Goal: Complete application form

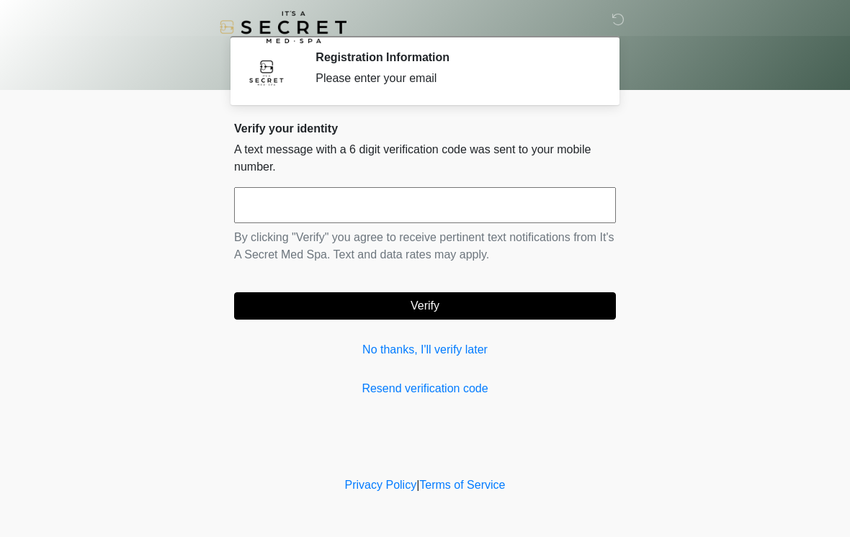
click at [523, 210] on input "text" at bounding box center [425, 205] width 382 height 36
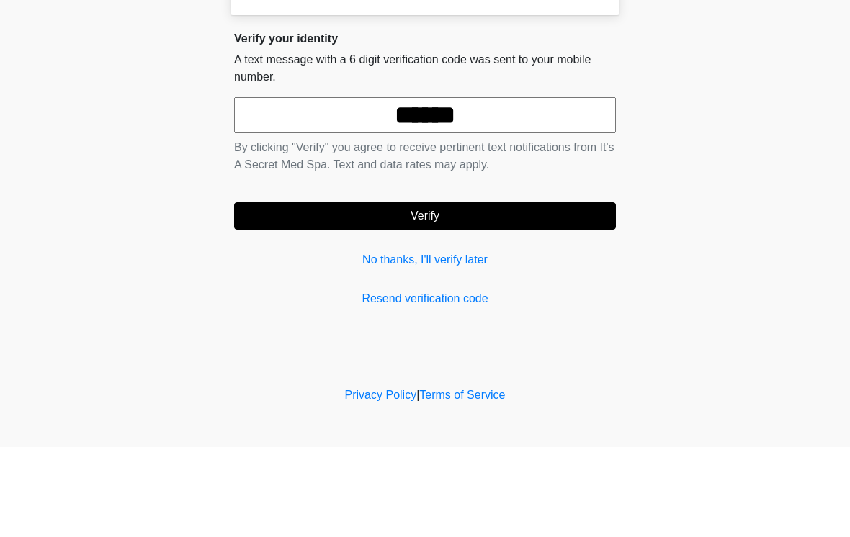
type input "******"
click at [528, 293] on button "Verify" at bounding box center [425, 306] width 382 height 27
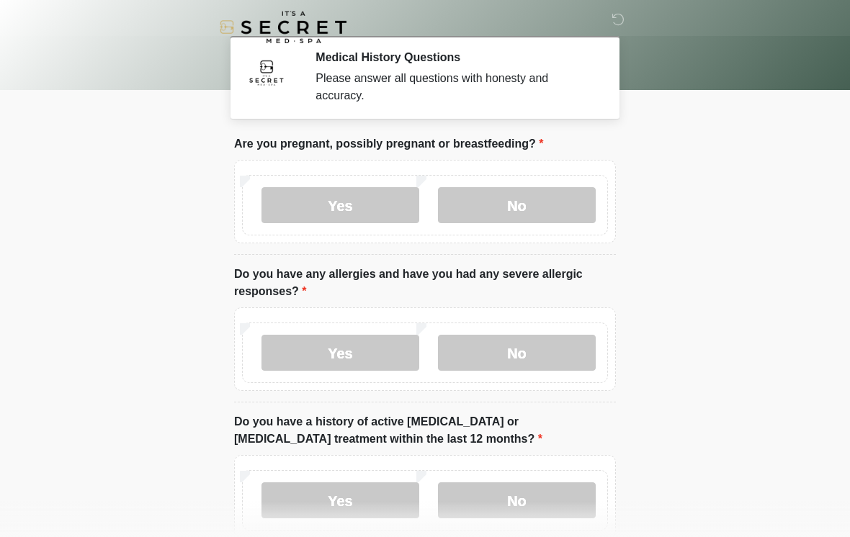
click at [558, 208] on label "No" at bounding box center [517, 205] width 158 height 36
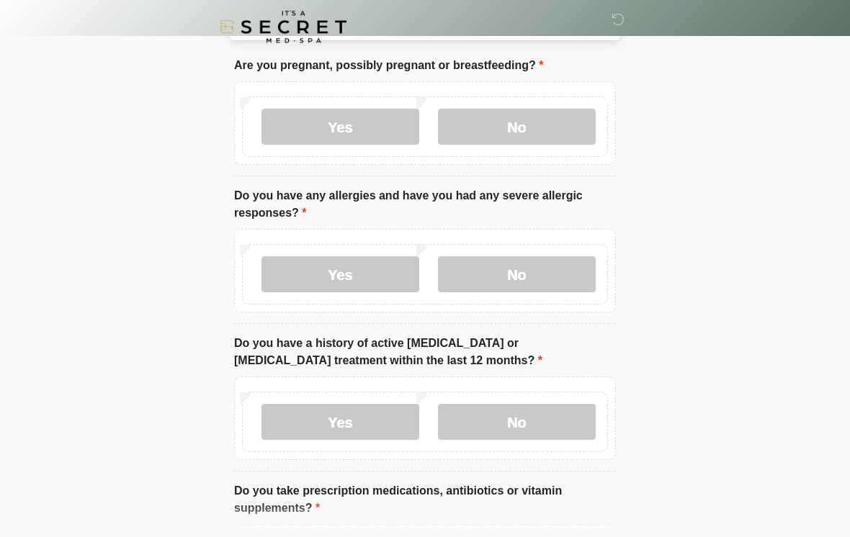
scroll to position [79, 0]
click at [365, 267] on label "Yes" at bounding box center [341, 275] width 158 height 36
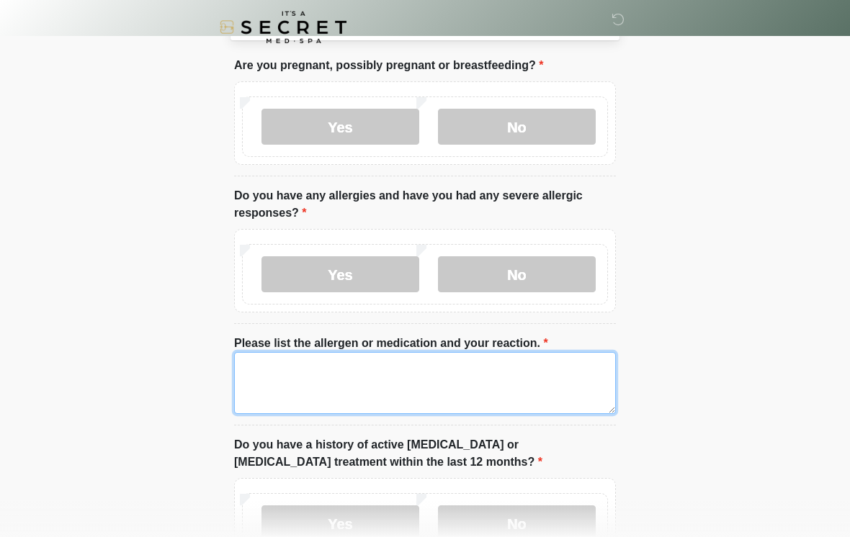
click at [505, 373] on textarea "Please list the allergen or medication and your reaction." at bounding box center [425, 383] width 382 height 62
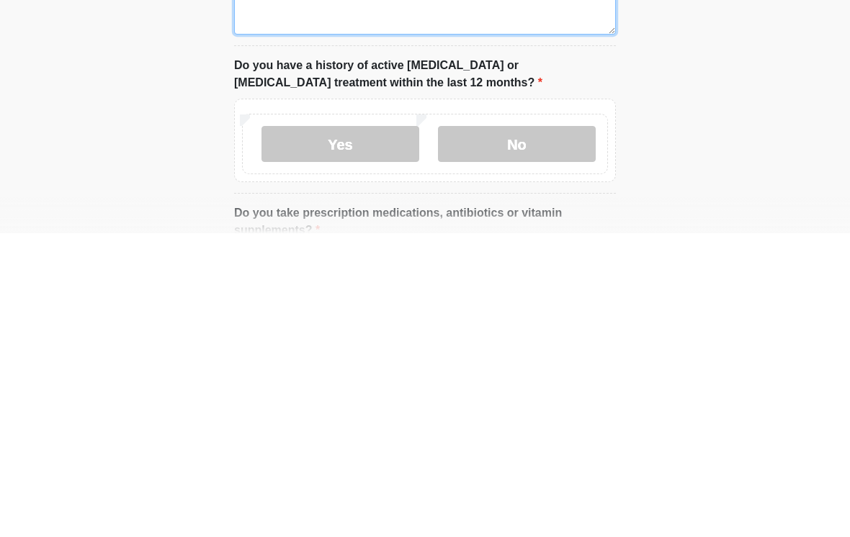
scroll to position [157, 0]
type textarea "*****"
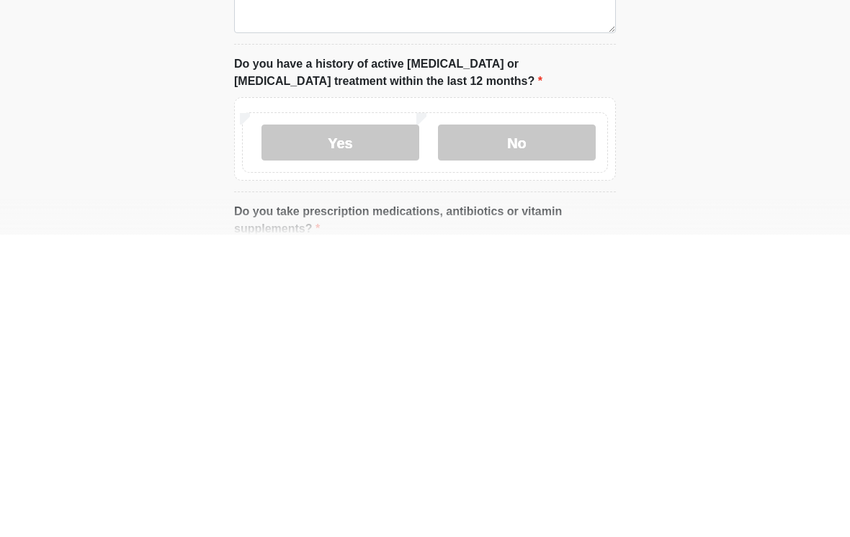
click at [533, 427] on label "No" at bounding box center [517, 445] width 158 height 36
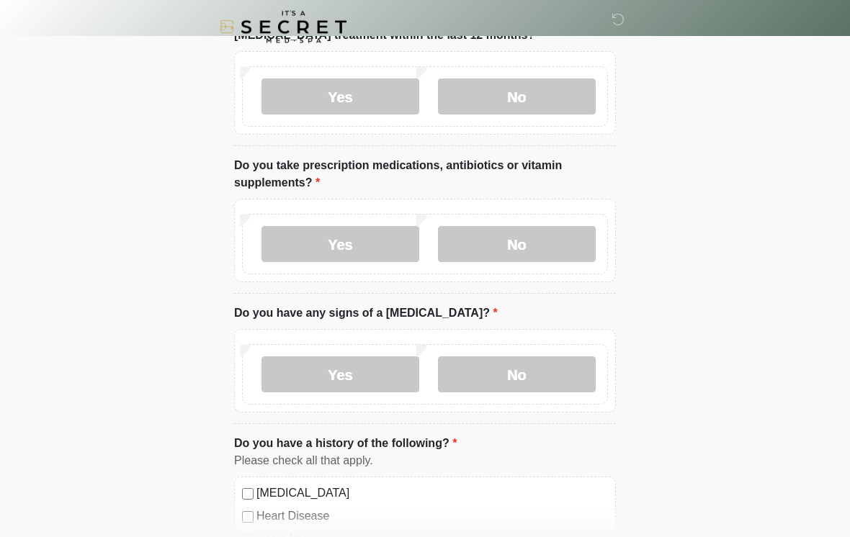
scroll to position [517, 0]
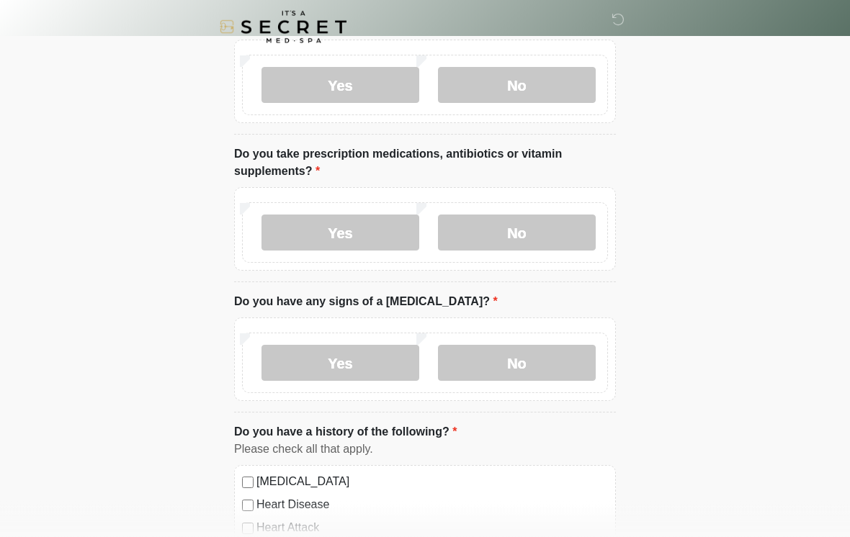
click at [507, 362] on label "No" at bounding box center [517, 364] width 158 height 36
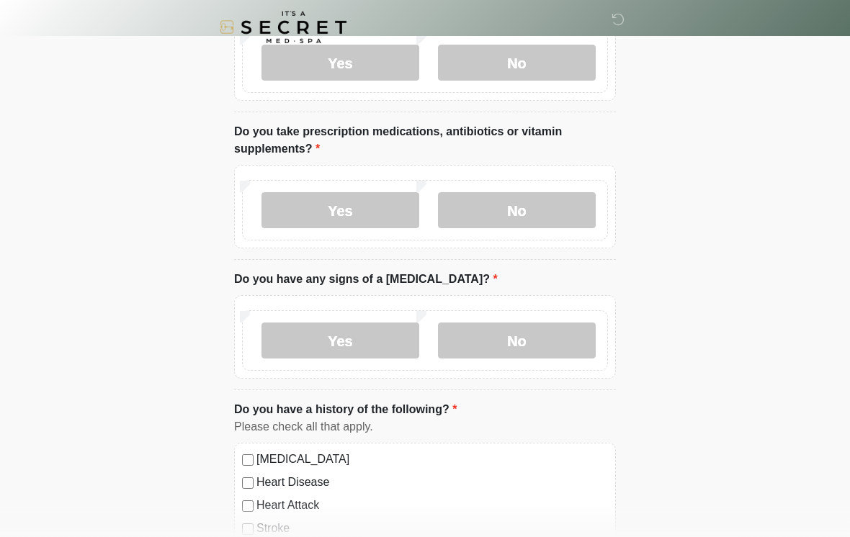
scroll to position [627, 0]
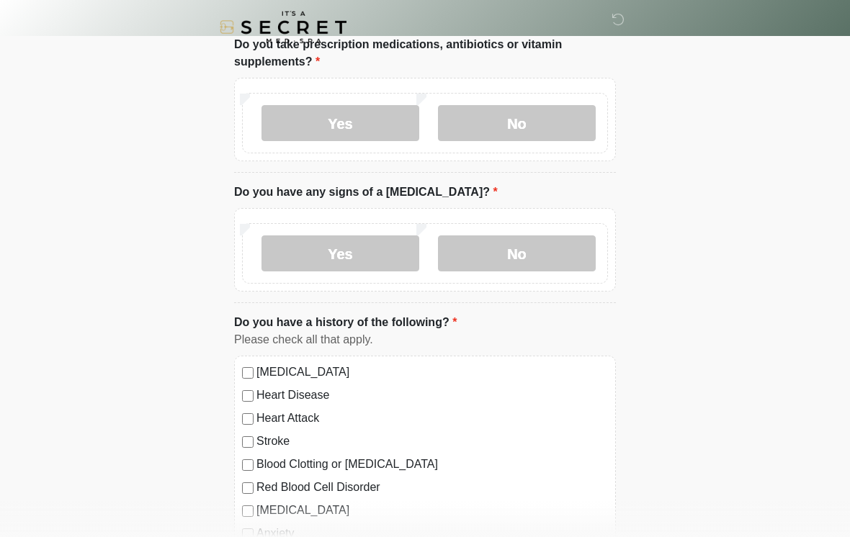
click at [378, 117] on label "Yes" at bounding box center [341, 123] width 158 height 36
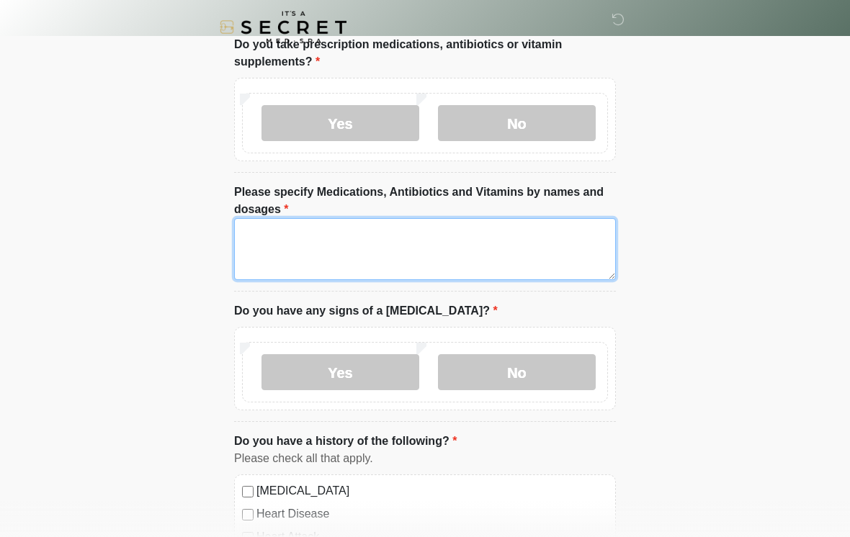
click at [462, 241] on textarea "Please specify Medications, Antibiotics and Vitamins by names and dosages" at bounding box center [425, 249] width 382 height 62
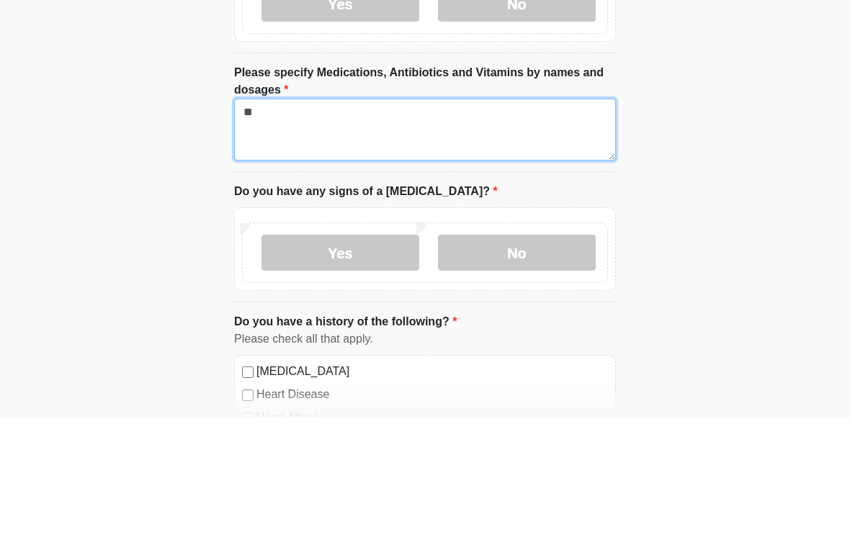
type textarea "*"
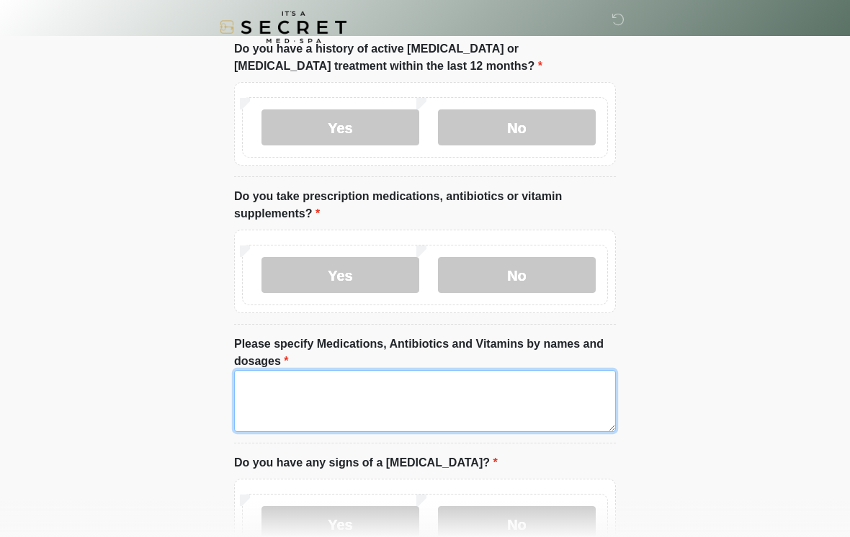
scroll to position [469, 0]
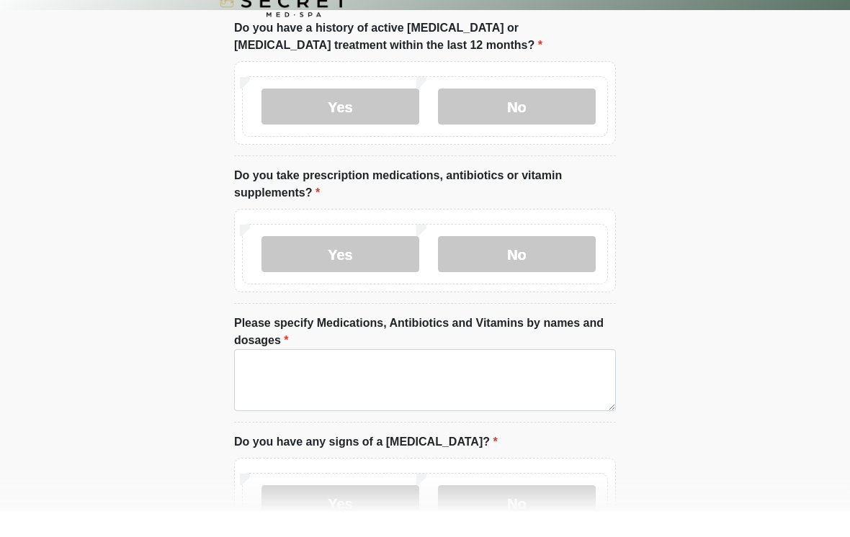
click at [497, 263] on label "No" at bounding box center [517, 281] width 158 height 36
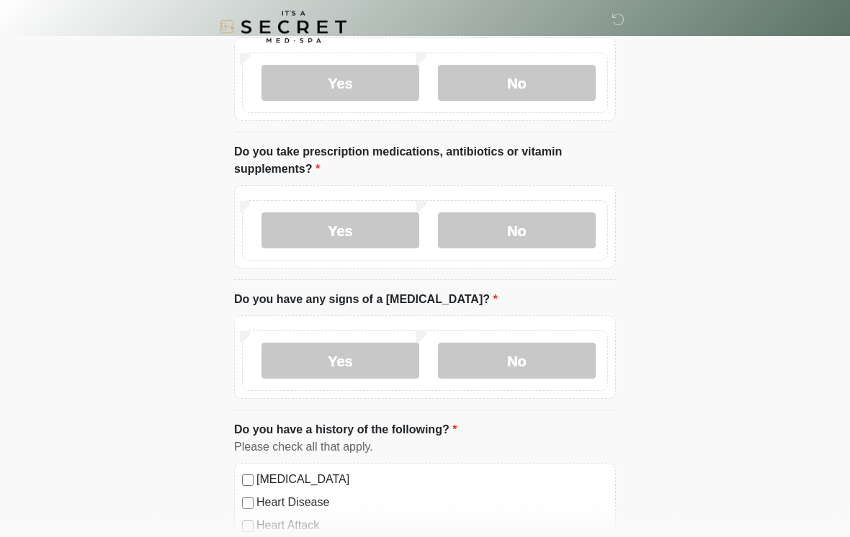
scroll to position [519, 0]
click at [356, 233] on label "Yes" at bounding box center [341, 231] width 158 height 36
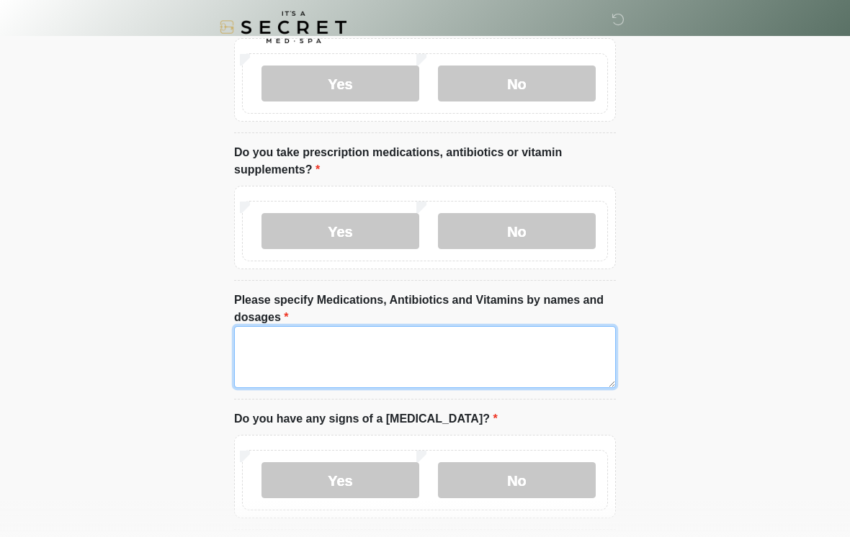
click at [444, 342] on textarea "Please specify Medications, Antibiotics and Vitamins by names and dosages" at bounding box center [425, 357] width 382 height 62
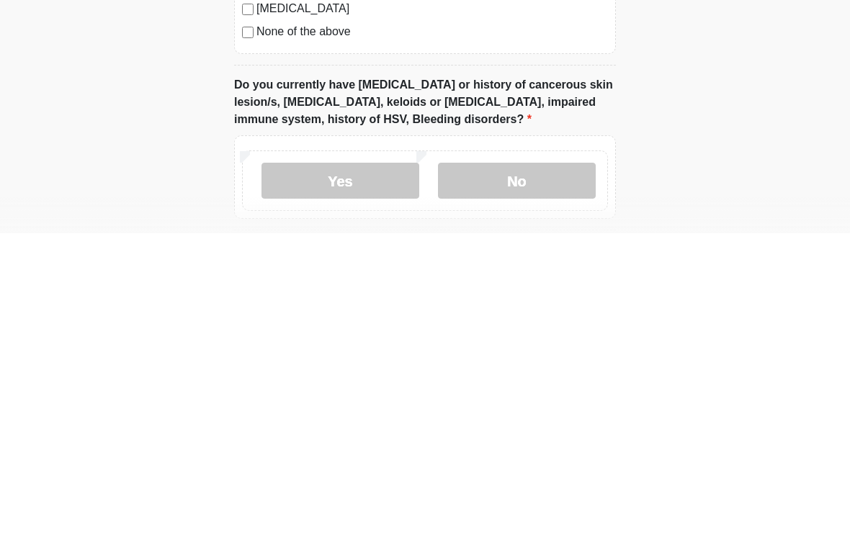
scroll to position [1039, 0]
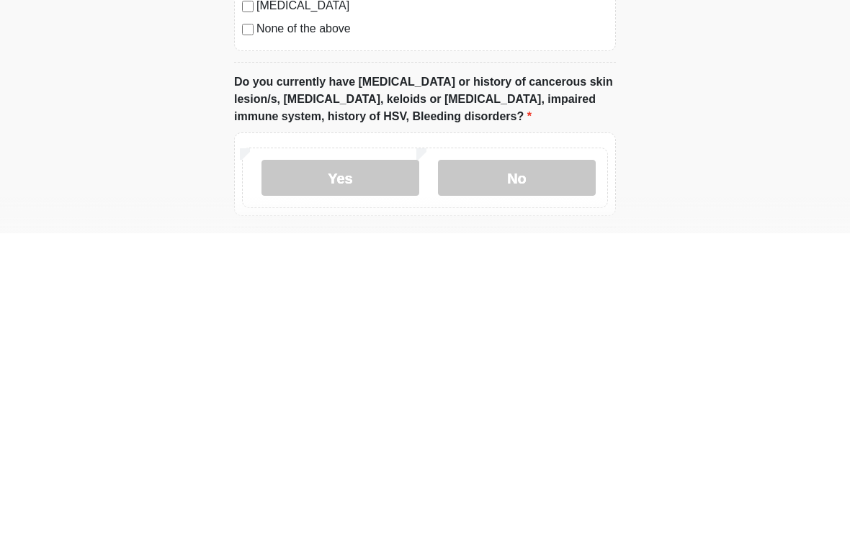
type textarea "**********"
click at [550, 464] on label "No" at bounding box center [517, 482] width 158 height 36
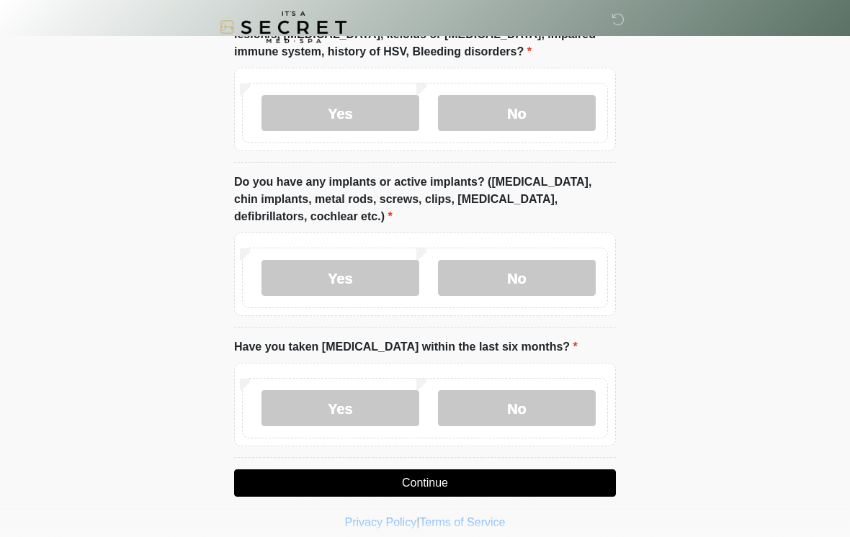
scroll to position [1419, 0]
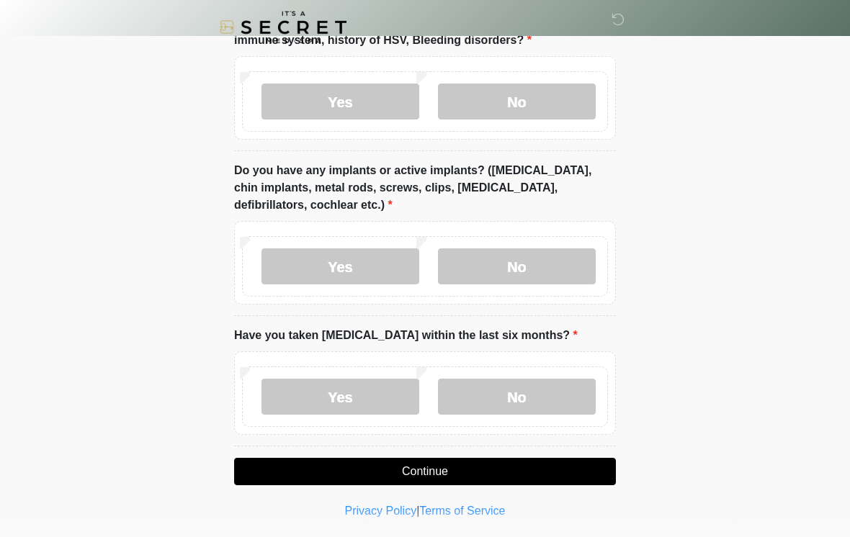
click at [556, 263] on label "No" at bounding box center [517, 267] width 158 height 36
click at [543, 393] on label "No" at bounding box center [517, 397] width 158 height 36
click at [549, 469] on button "Continue" at bounding box center [425, 471] width 382 height 27
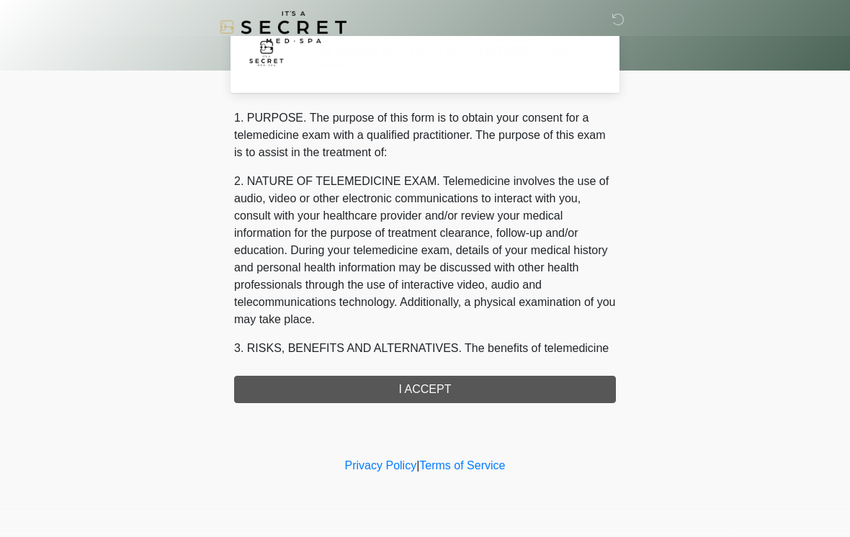
scroll to position [0, 0]
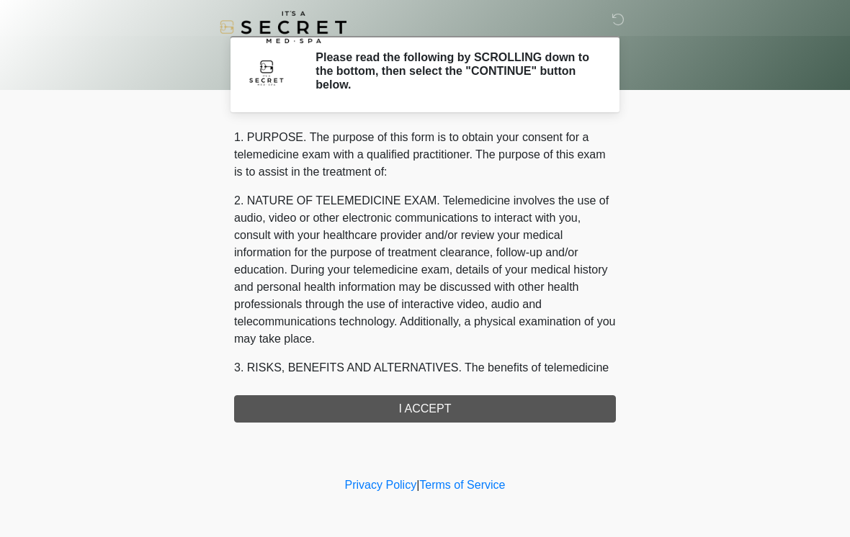
click at [503, 412] on div "1. PURPOSE. The purpose of this form is to obtain your consent for a telemedici…" at bounding box center [425, 276] width 382 height 294
click at [478, 414] on div "1. PURPOSE. The purpose of this form is to obtain your consent for a telemedici…" at bounding box center [425, 276] width 382 height 294
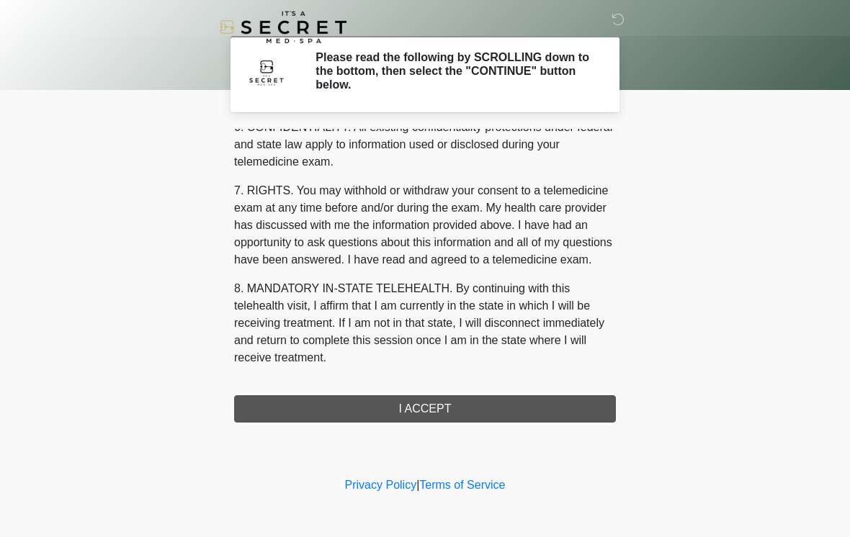
scroll to position [586, 0]
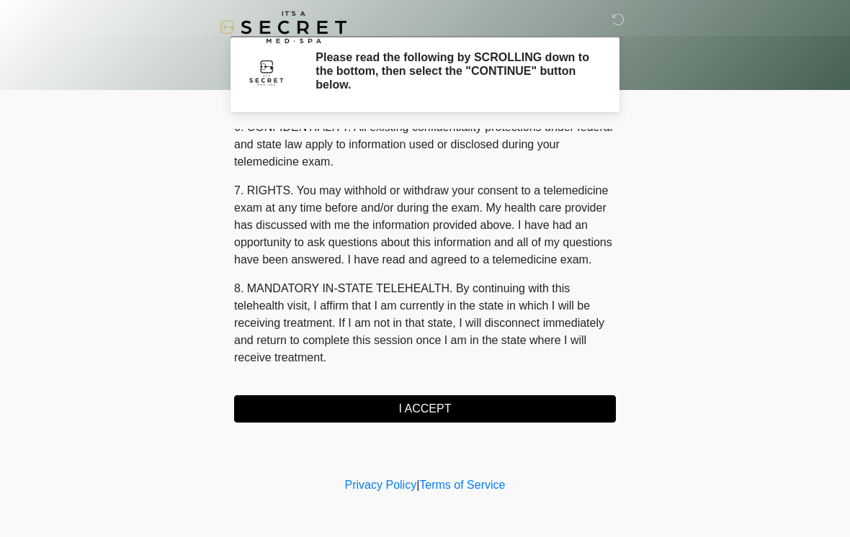
click at [443, 409] on button "I ACCEPT" at bounding box center [425, 409] width 382 height 27
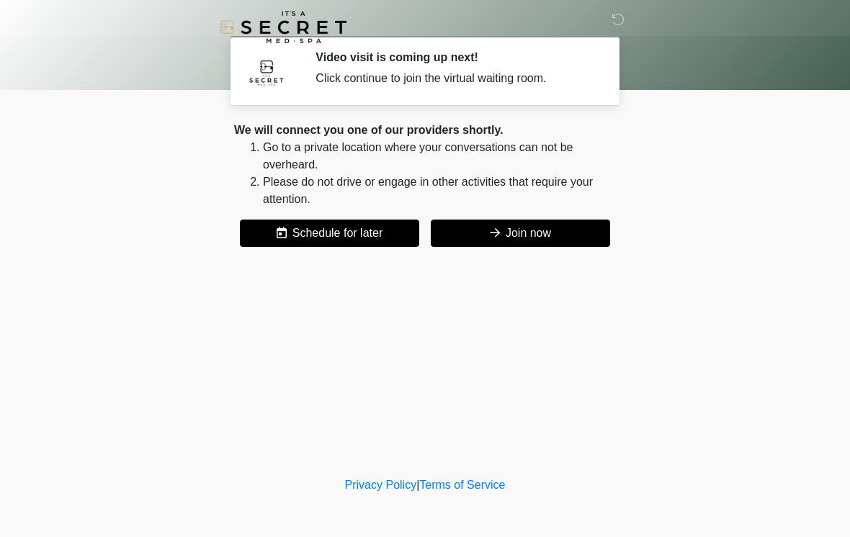
click at [574, 232] on button "Join now" at bounding box center [520, 233] width 179 height 27
